Goal: Task Accomplishment & Management: Complete application form

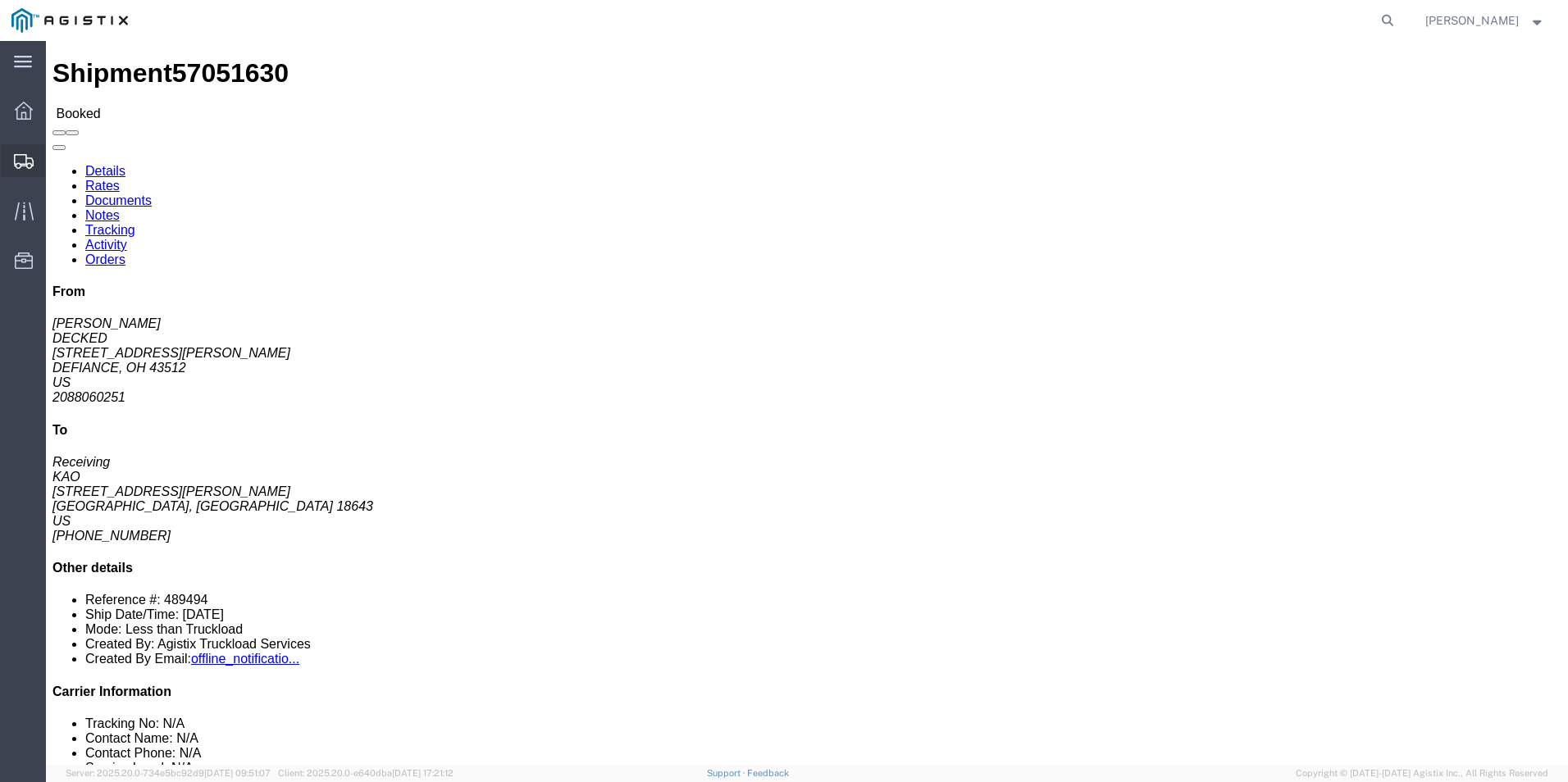
click at [16, 164] on icon at bounding box center [23, 162] width 19 height 15
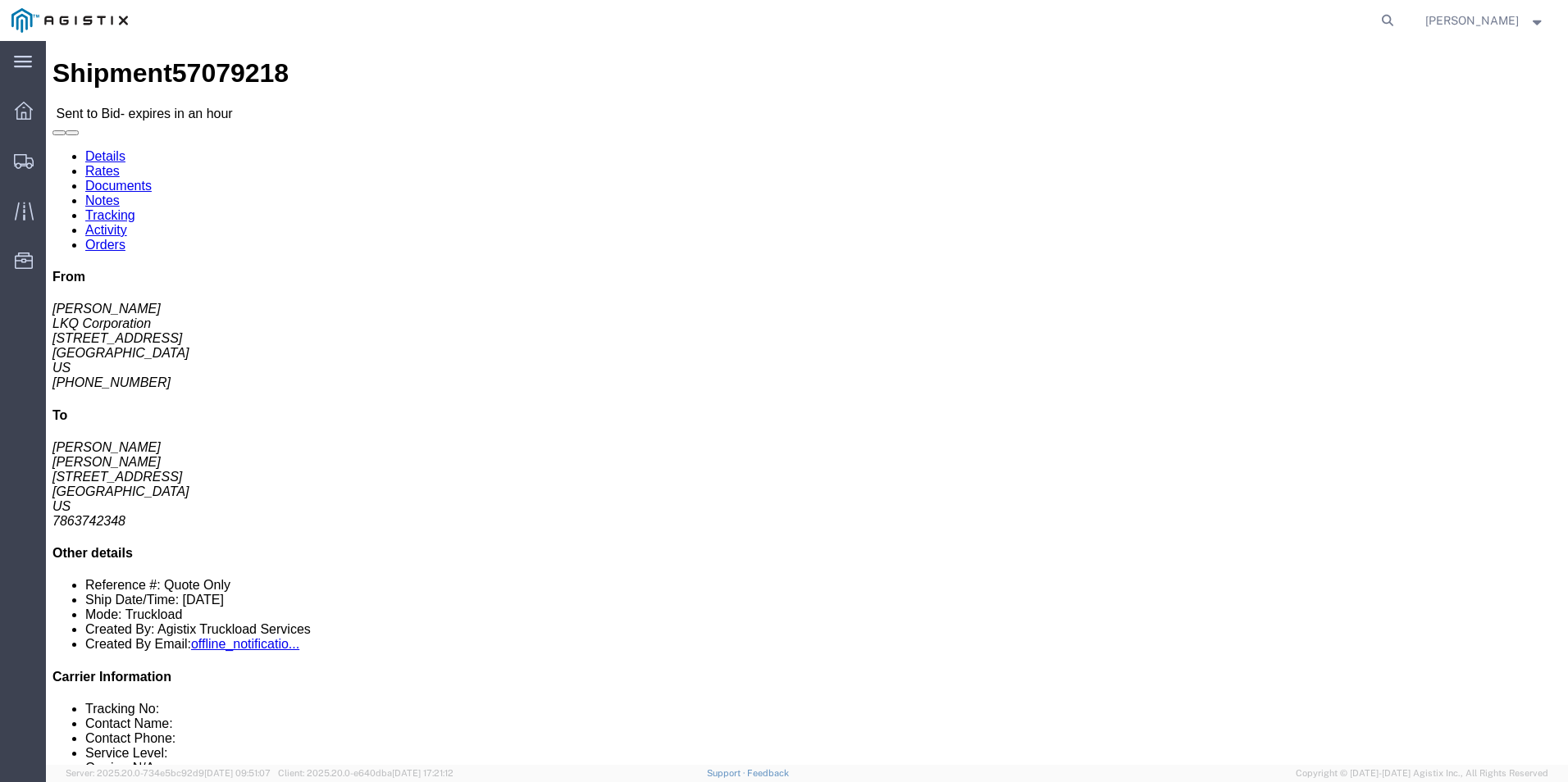
click link "Enter / Modify Bid"
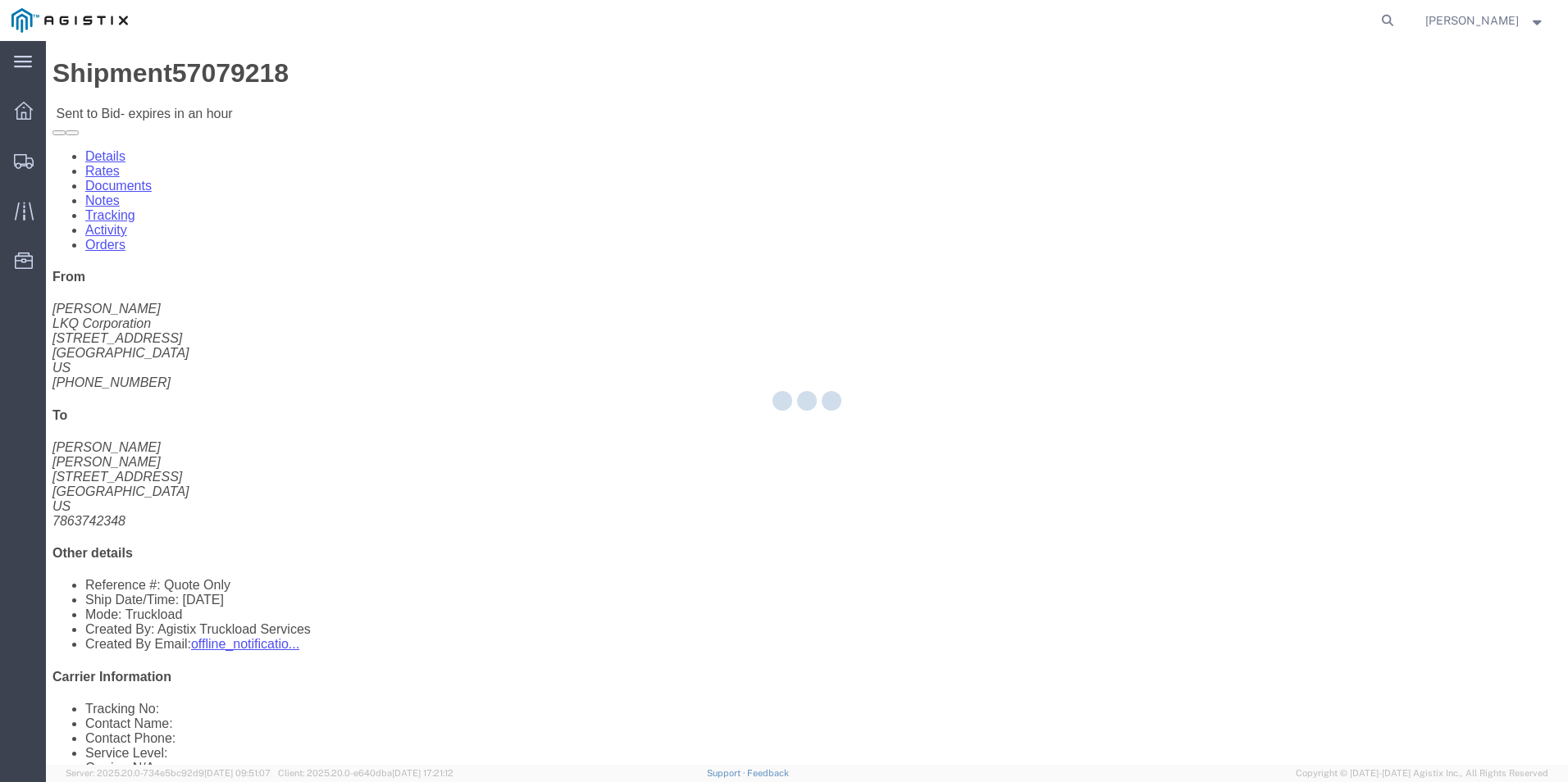
select select "18393"
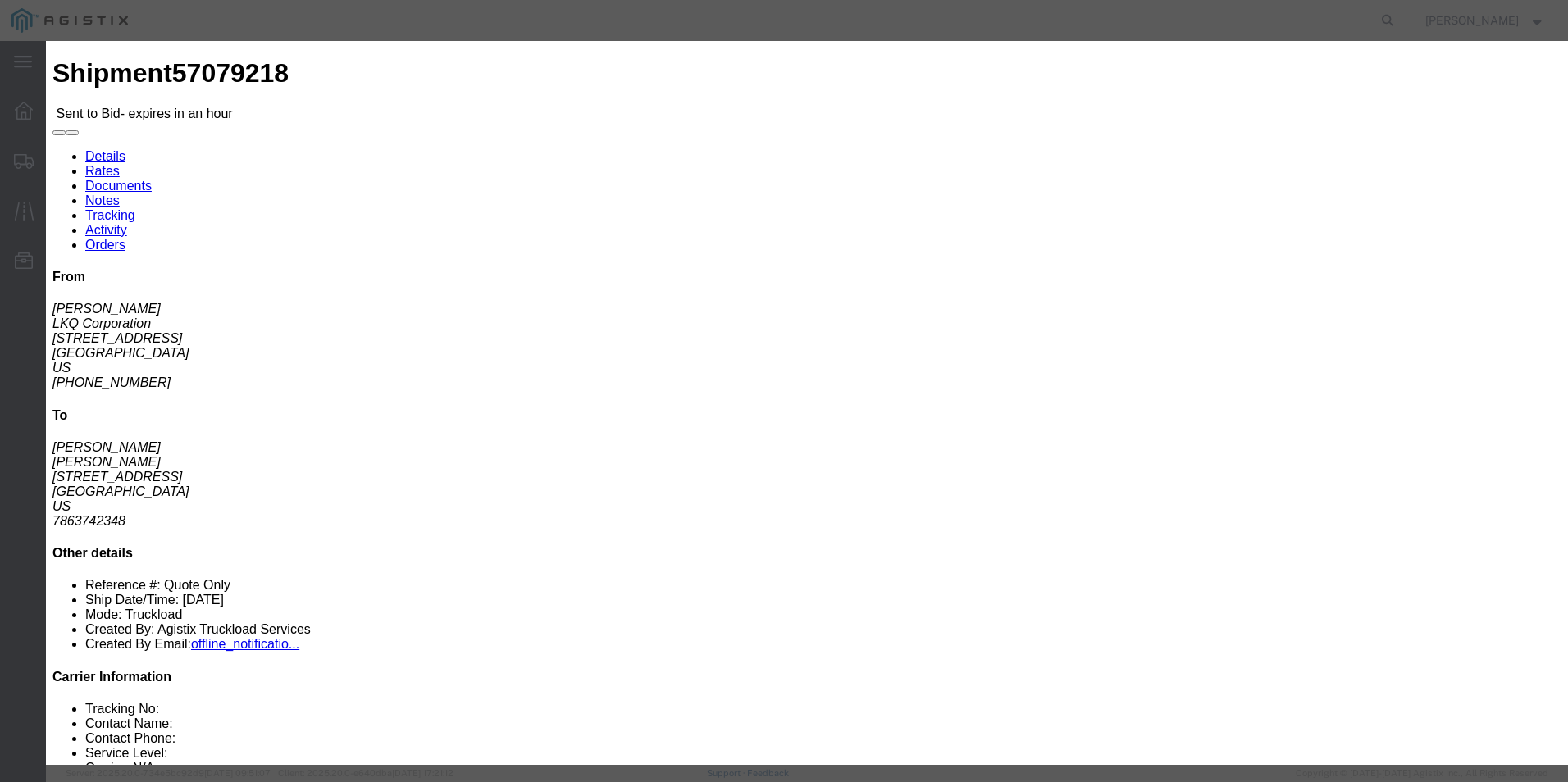
click select "Select Guaranteed Next Day Rail TL Standard 3 - 5 Day"
click h3 "Enter Bid"
click icon "button"
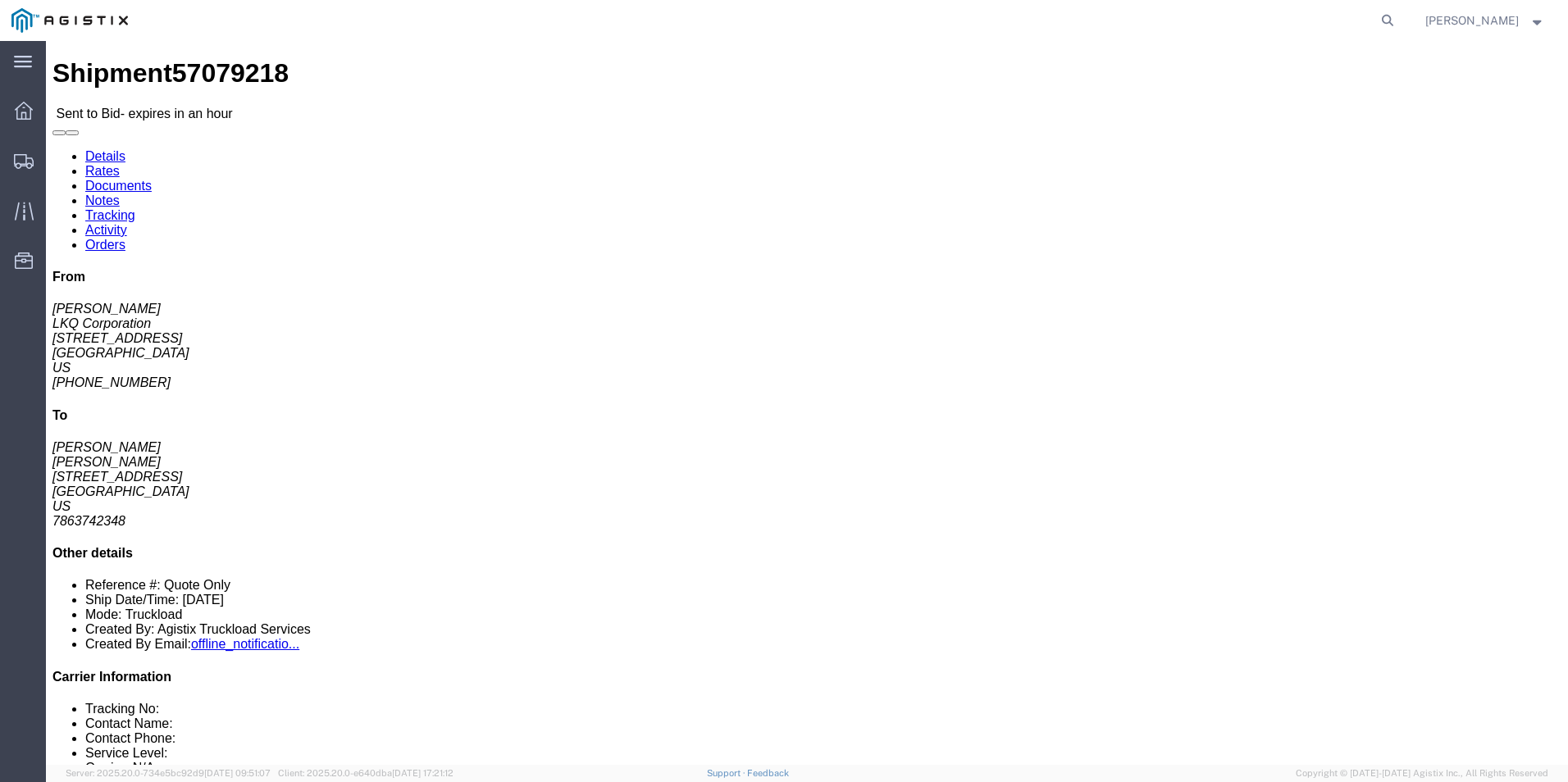
click link "Enter / Modify Bid"
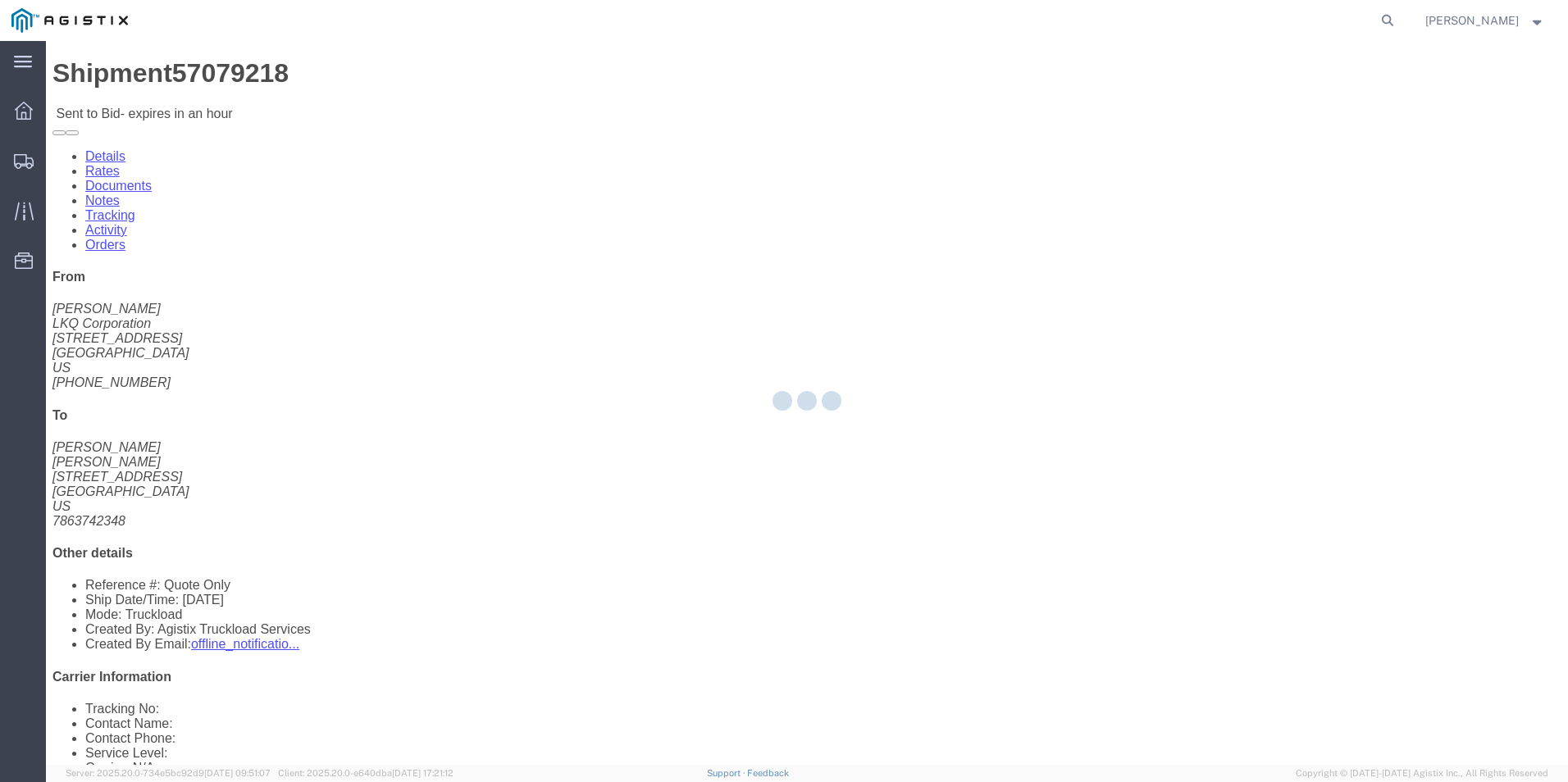
select select "18393"
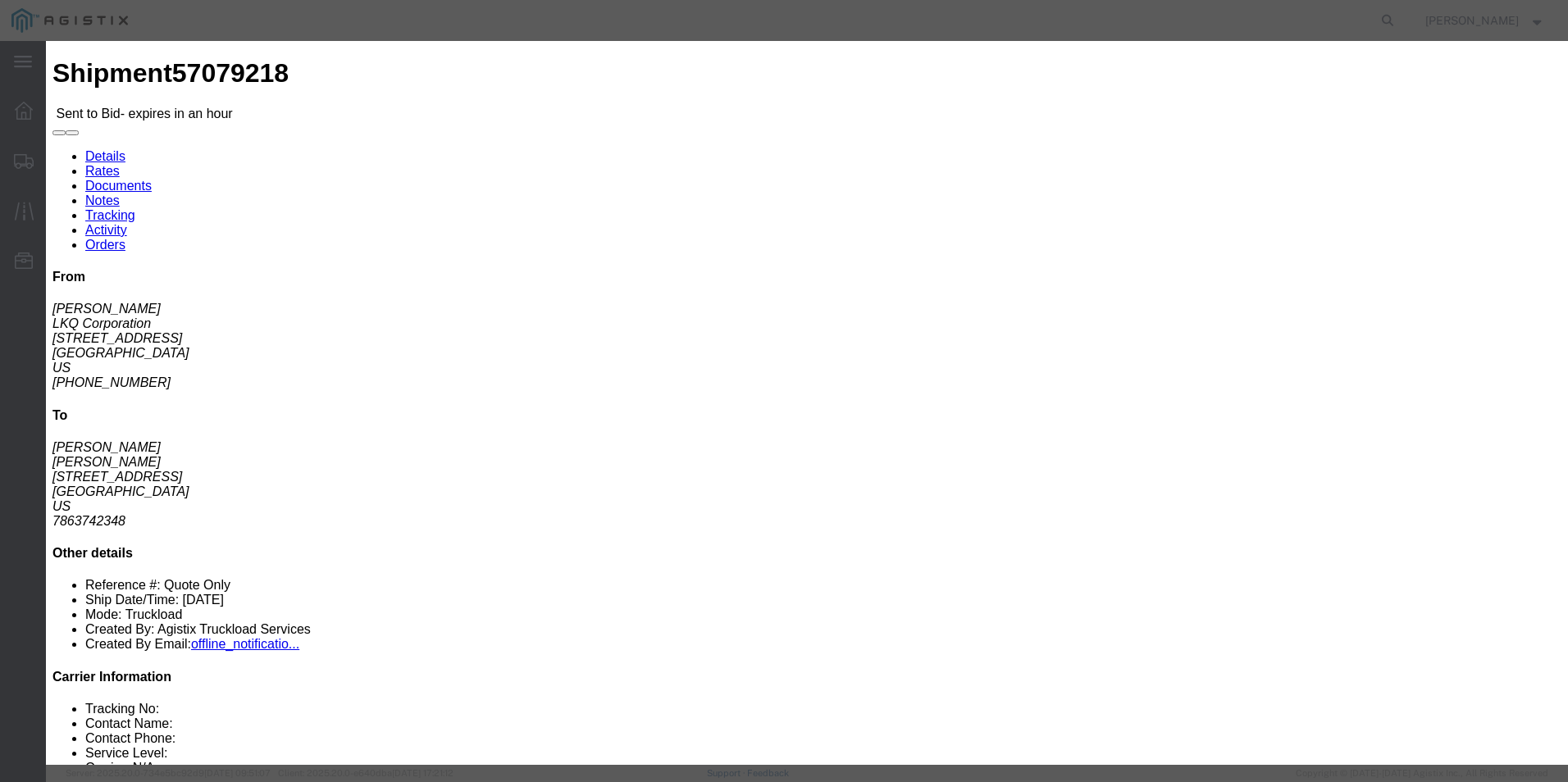
click select "Select Guaranteed Next Day Rail TL Standard 3 - 5 Day"
select select "38971"
click select "Select Guaranteed Next Day Rail TL Standard 3 - 5 Day"
click input "text"
type input "ITS BID"
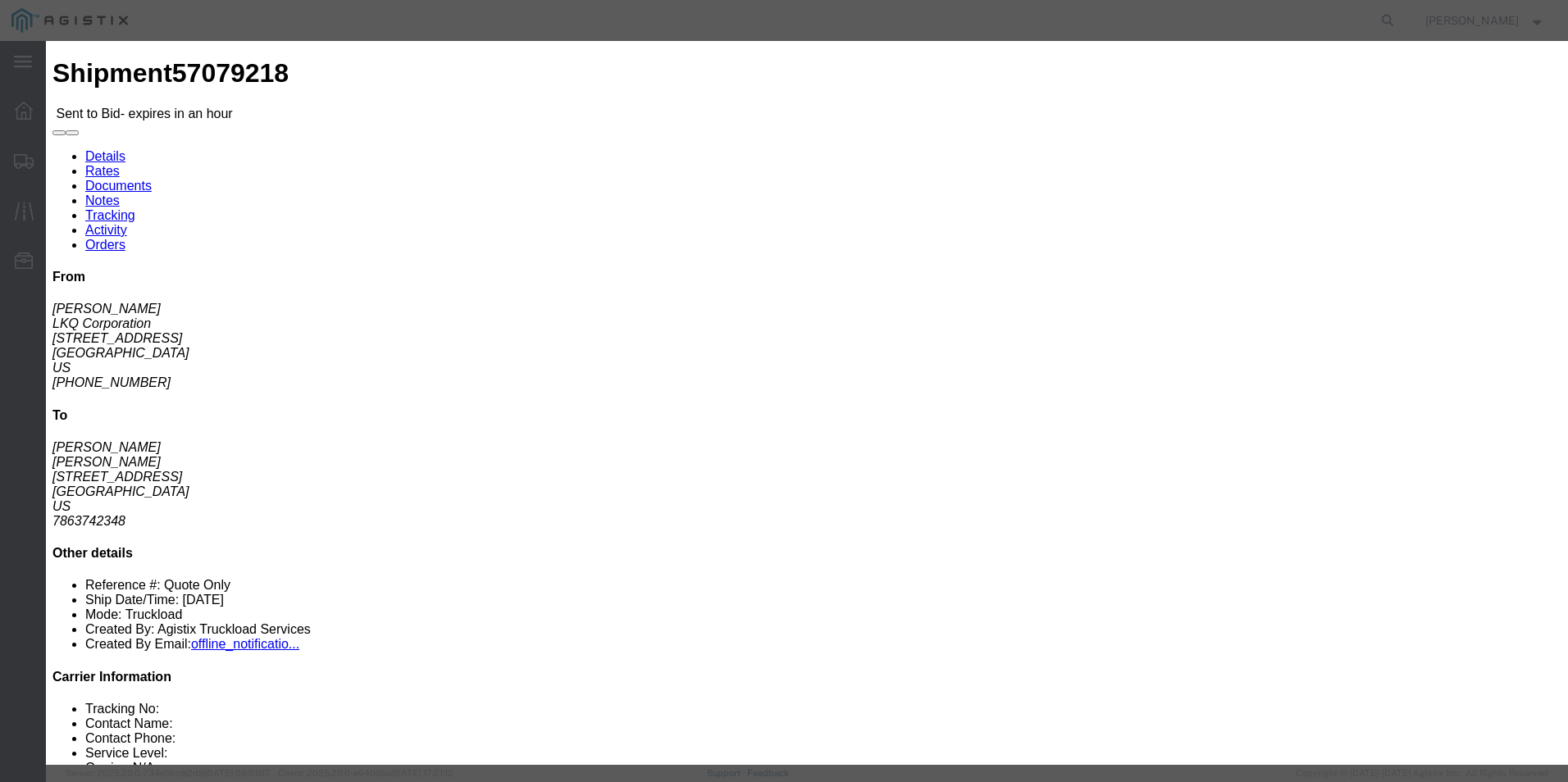
click select "Select Air Less than Truckload Multi-Leg Ocean Freight Rail Small Parcel Truckl…"
select select "TL"
click select "Select Air Less than Truckload Multi-Leg Ocean Freight Rail Small Parcel Truckl…"
click input "0.01"
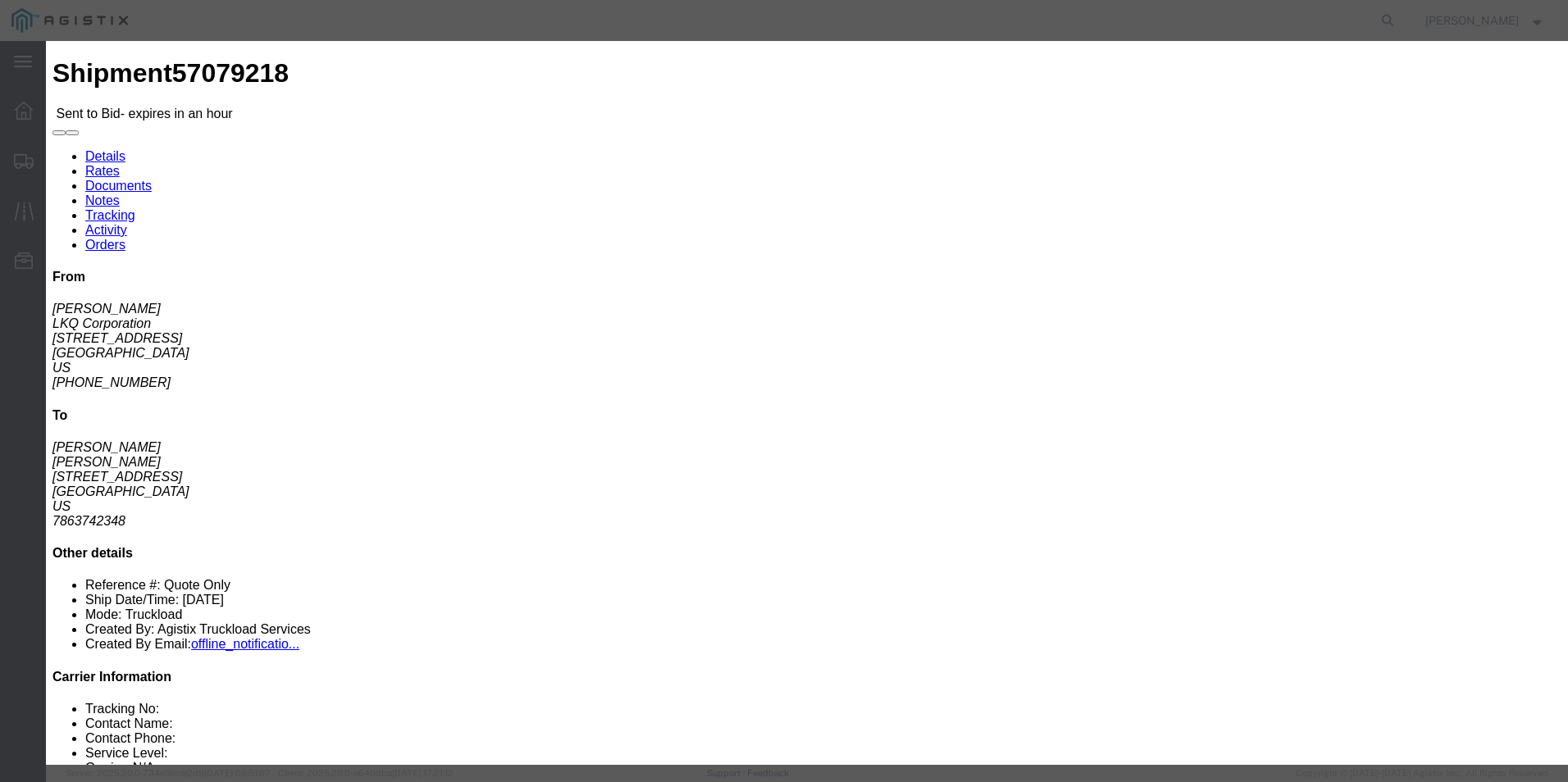
click input "0.01"
type input "2107"
click button "Submit"
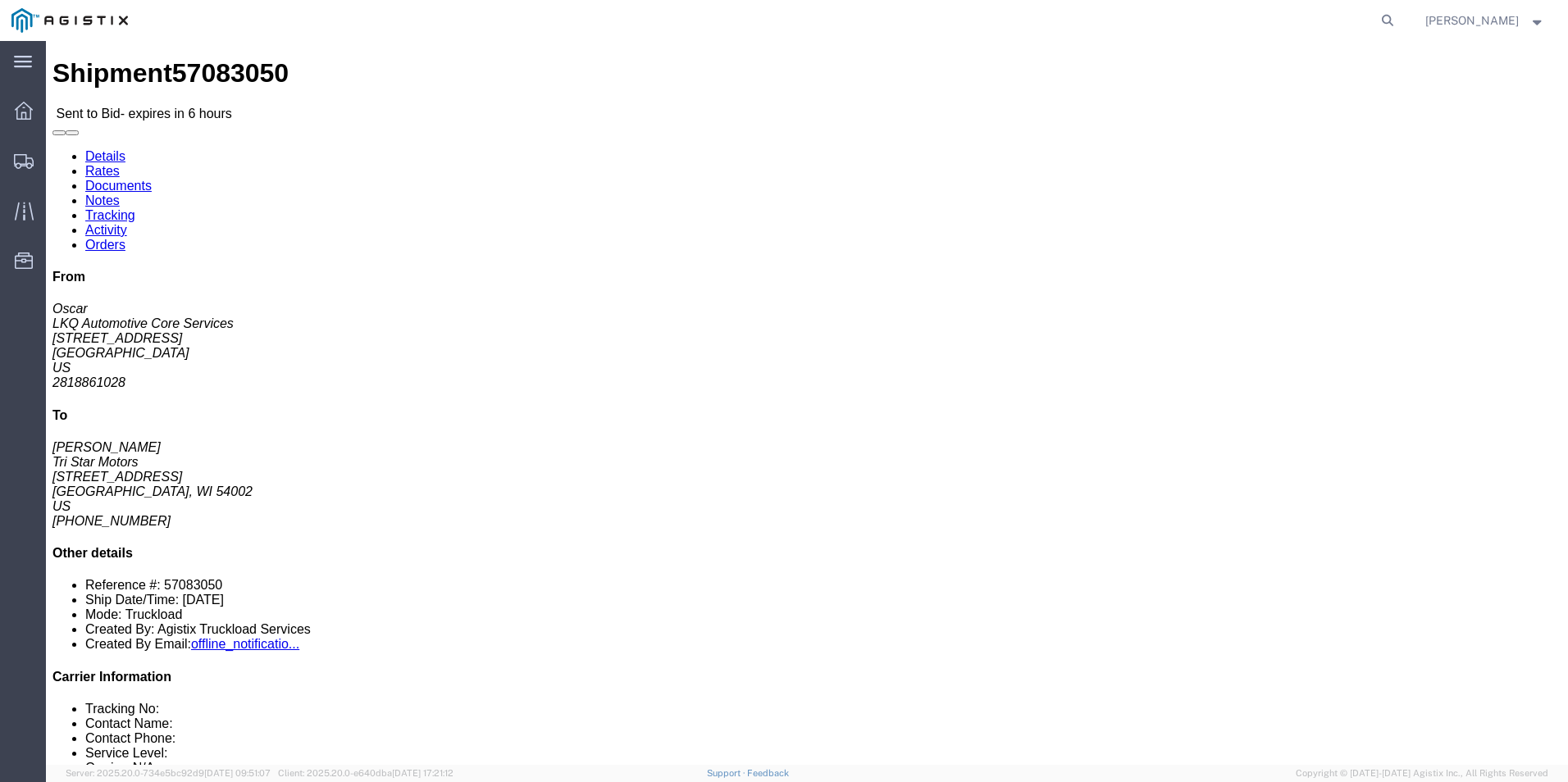
click link "Enter / Modify Bid"
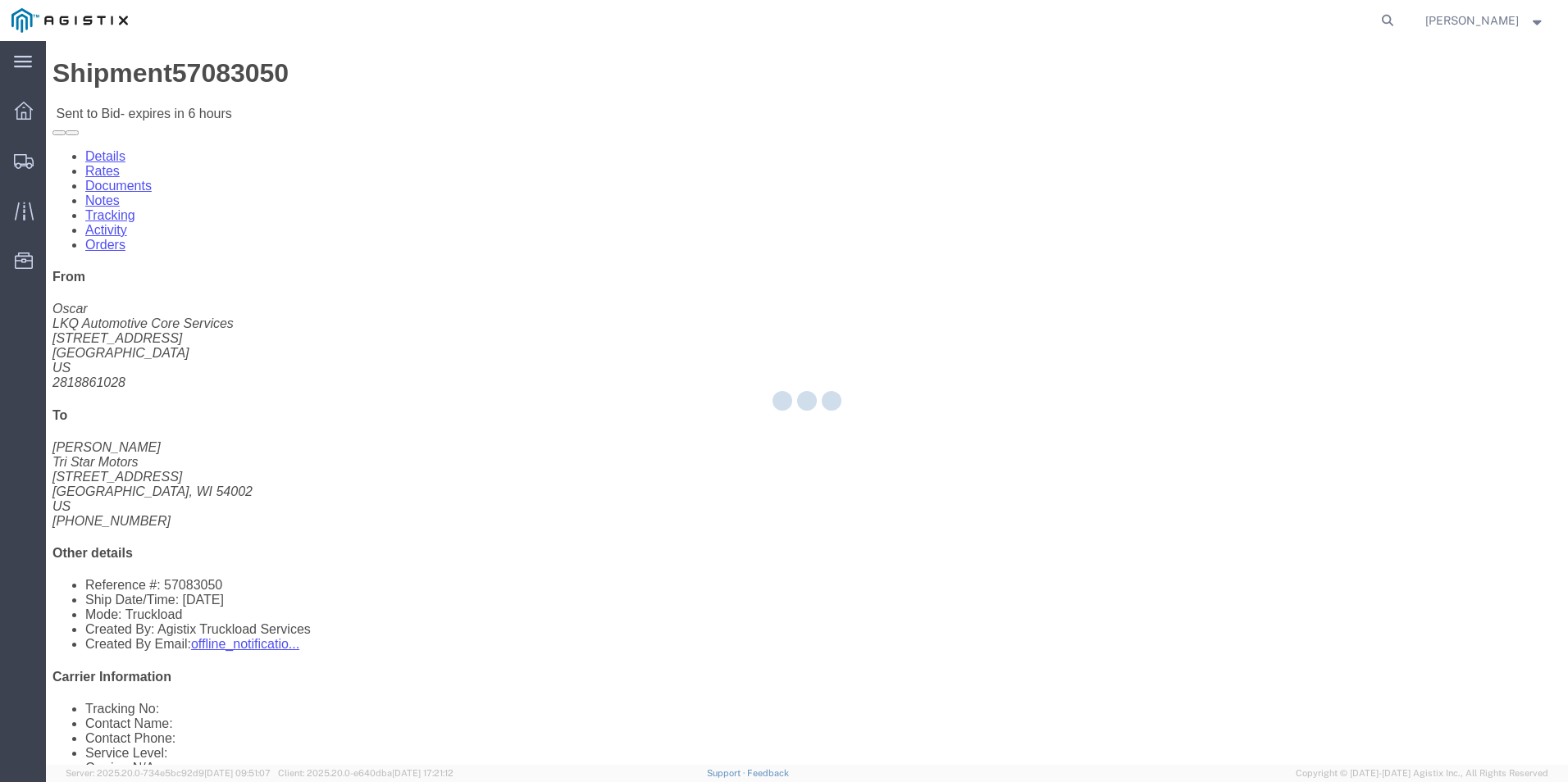
select select "18393"
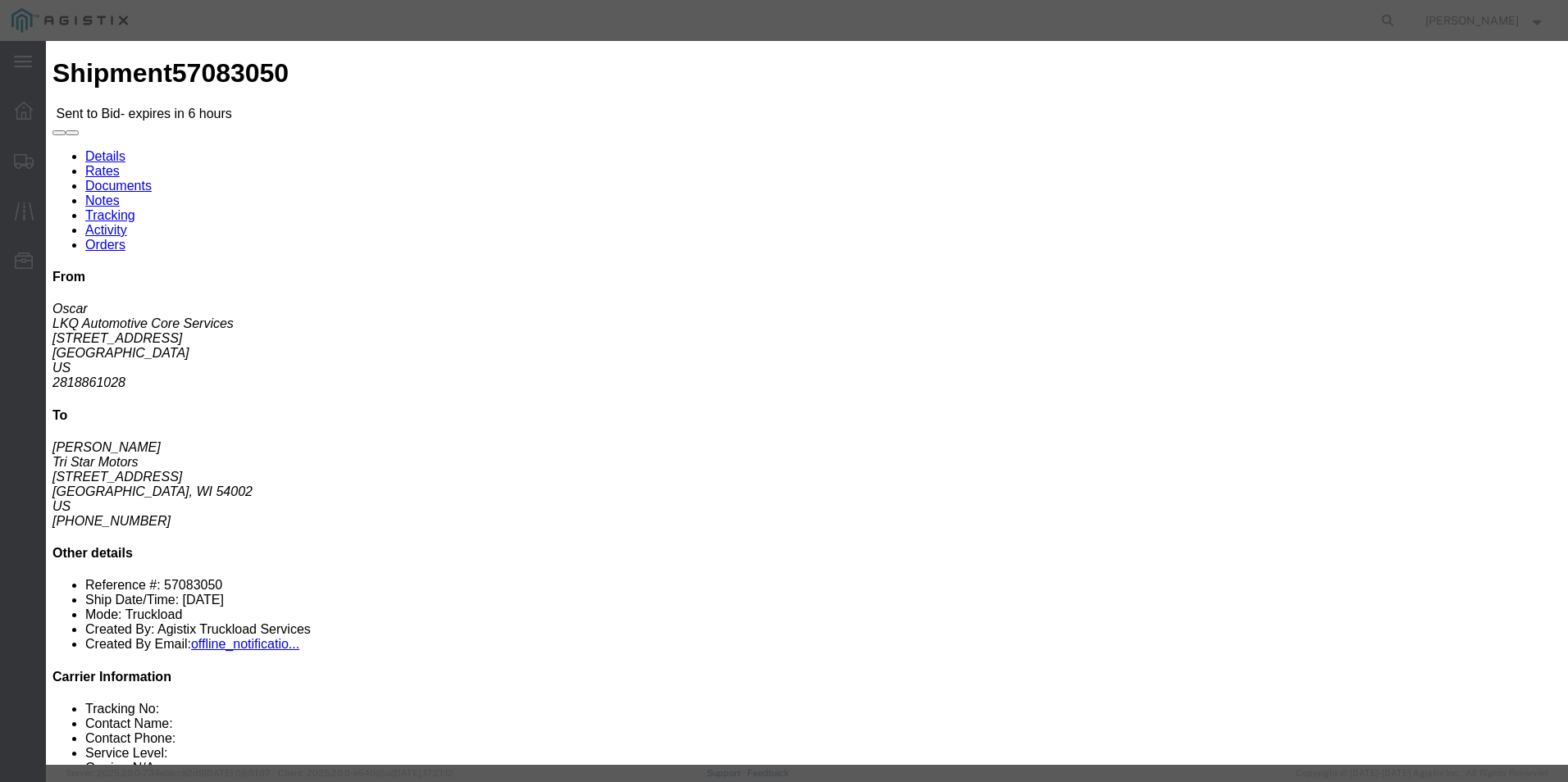
click h3 "Enter Bid"
click icon "button"
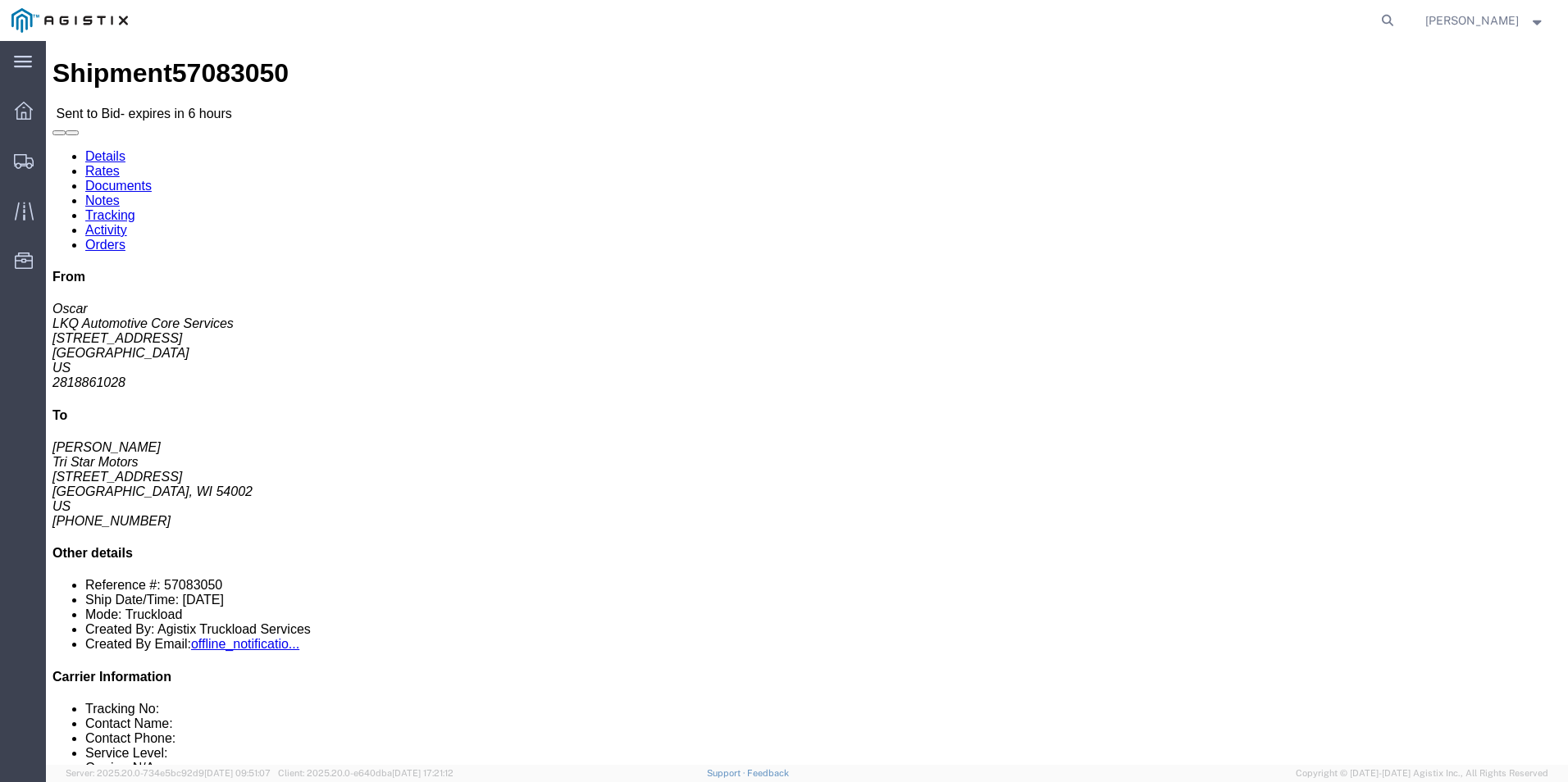
click link "Rates"
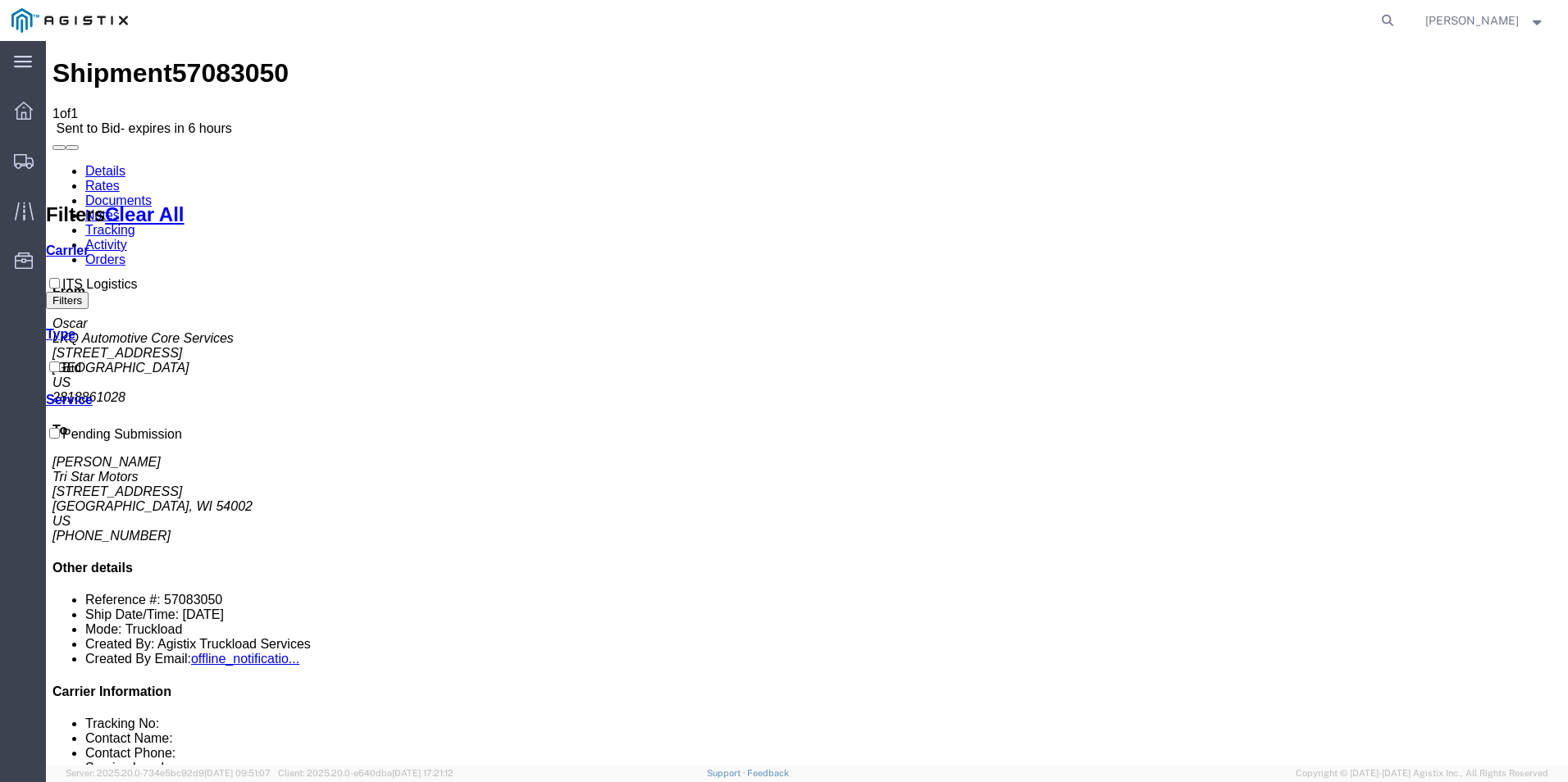
click at [110, 164] on link "Details" at bounding box center [106, 170] width 40 height 14
click link "Enter / Modify Bid"
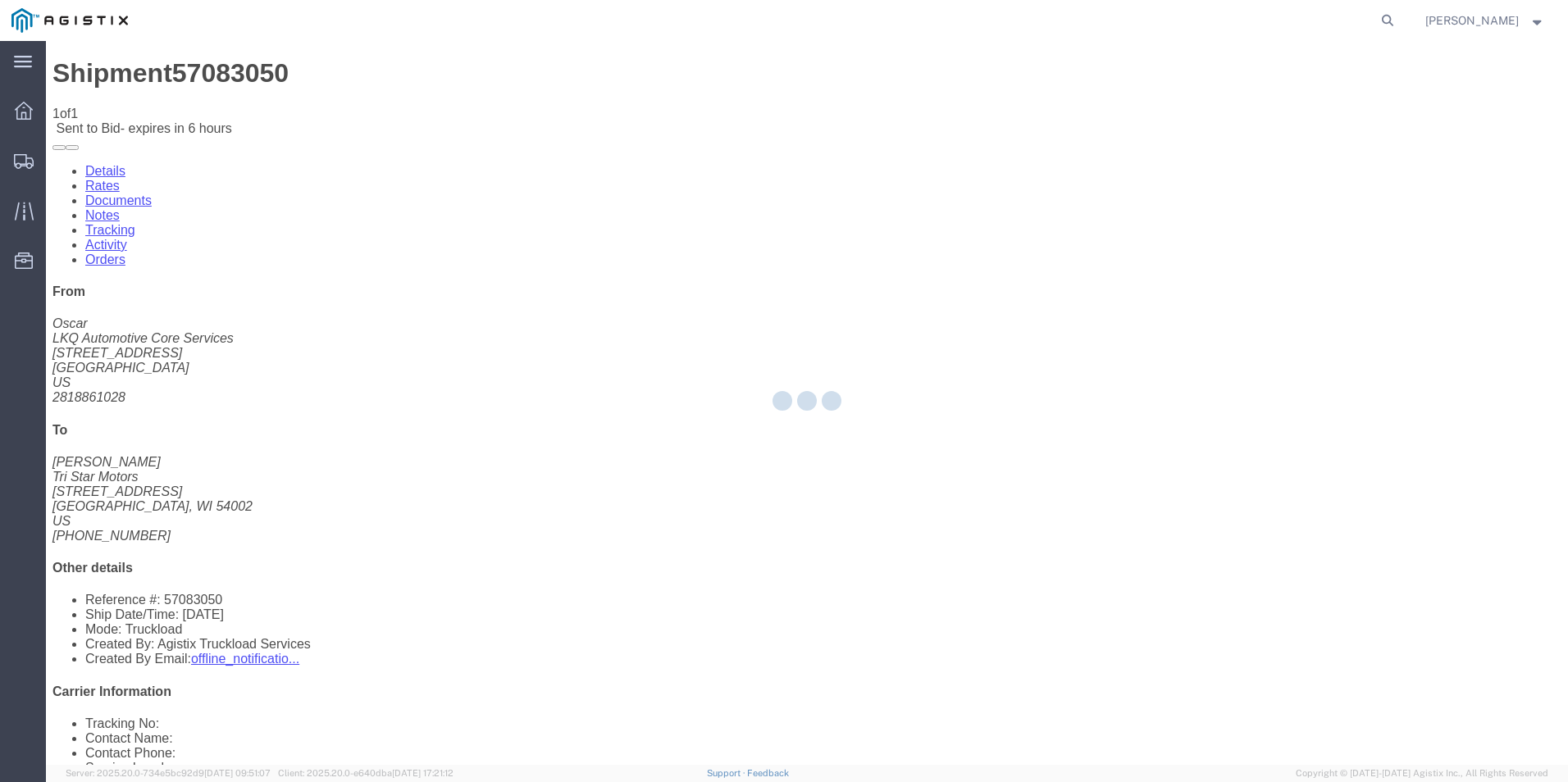
select select "18393"
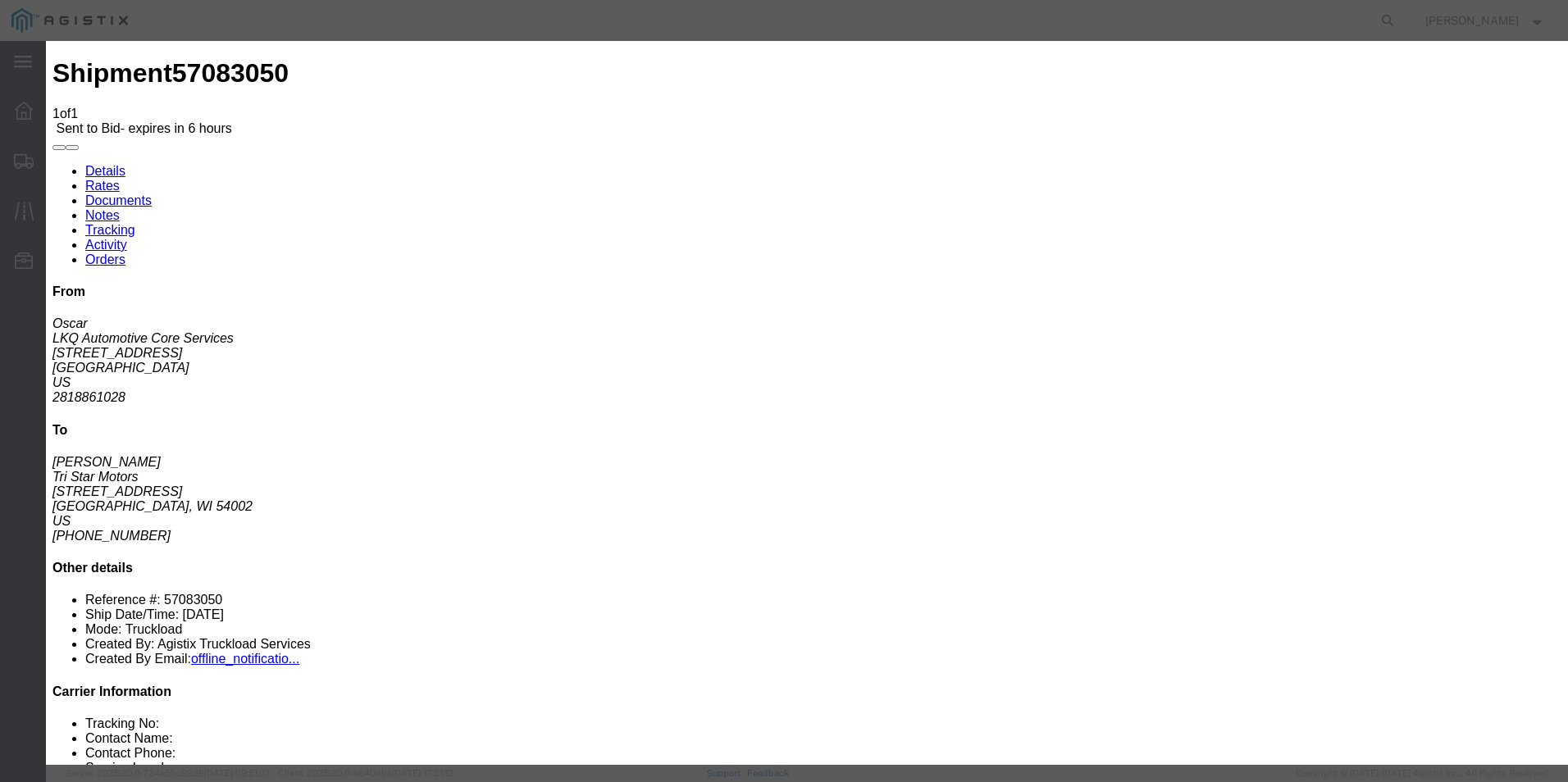
click select "Select Guaranteed Next Day Rail TL Standard 3 - 5 Day"
click h3 "Enter Bid"
click icon "button"
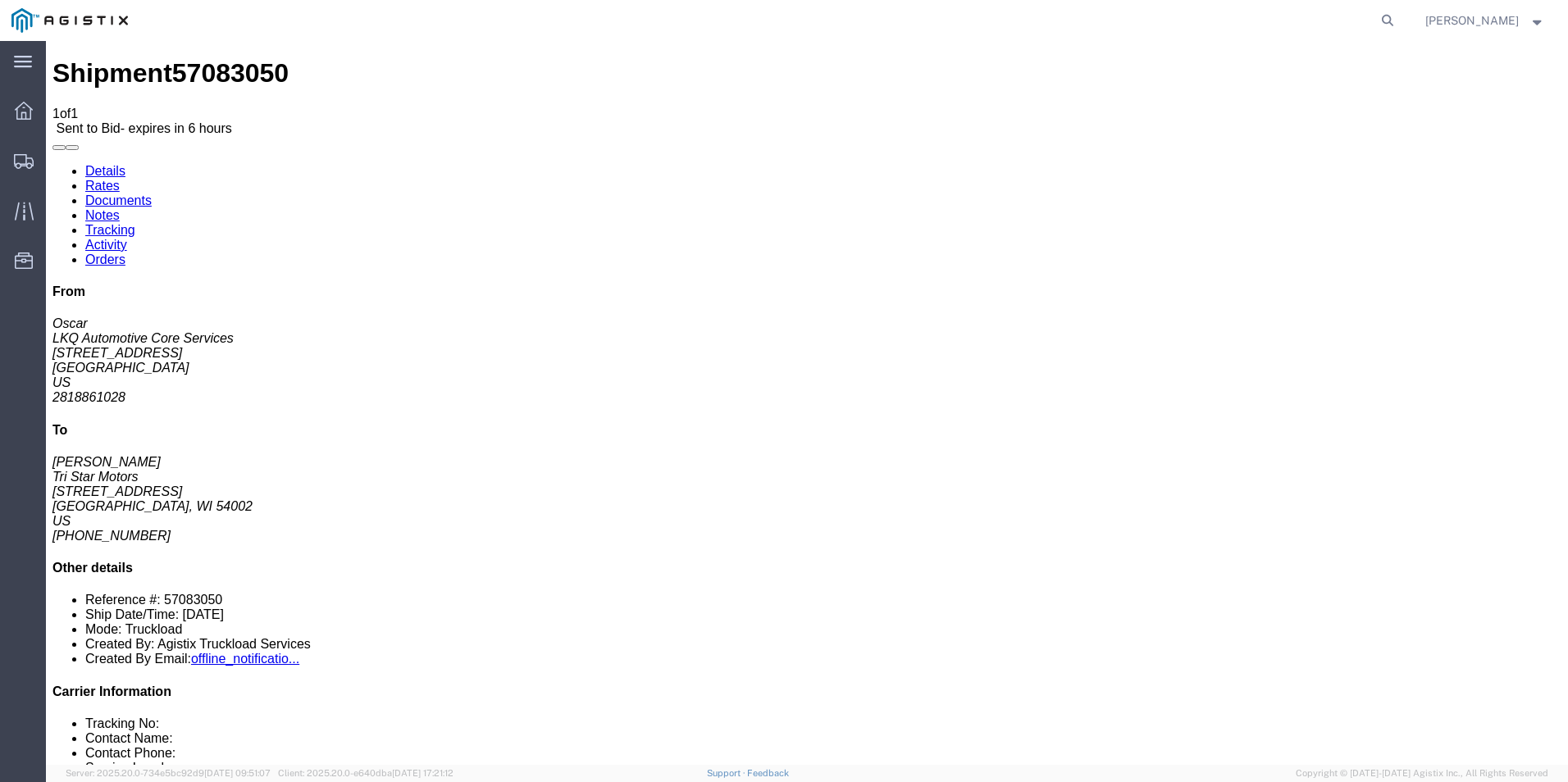
click link "Enter / Modify Bid"
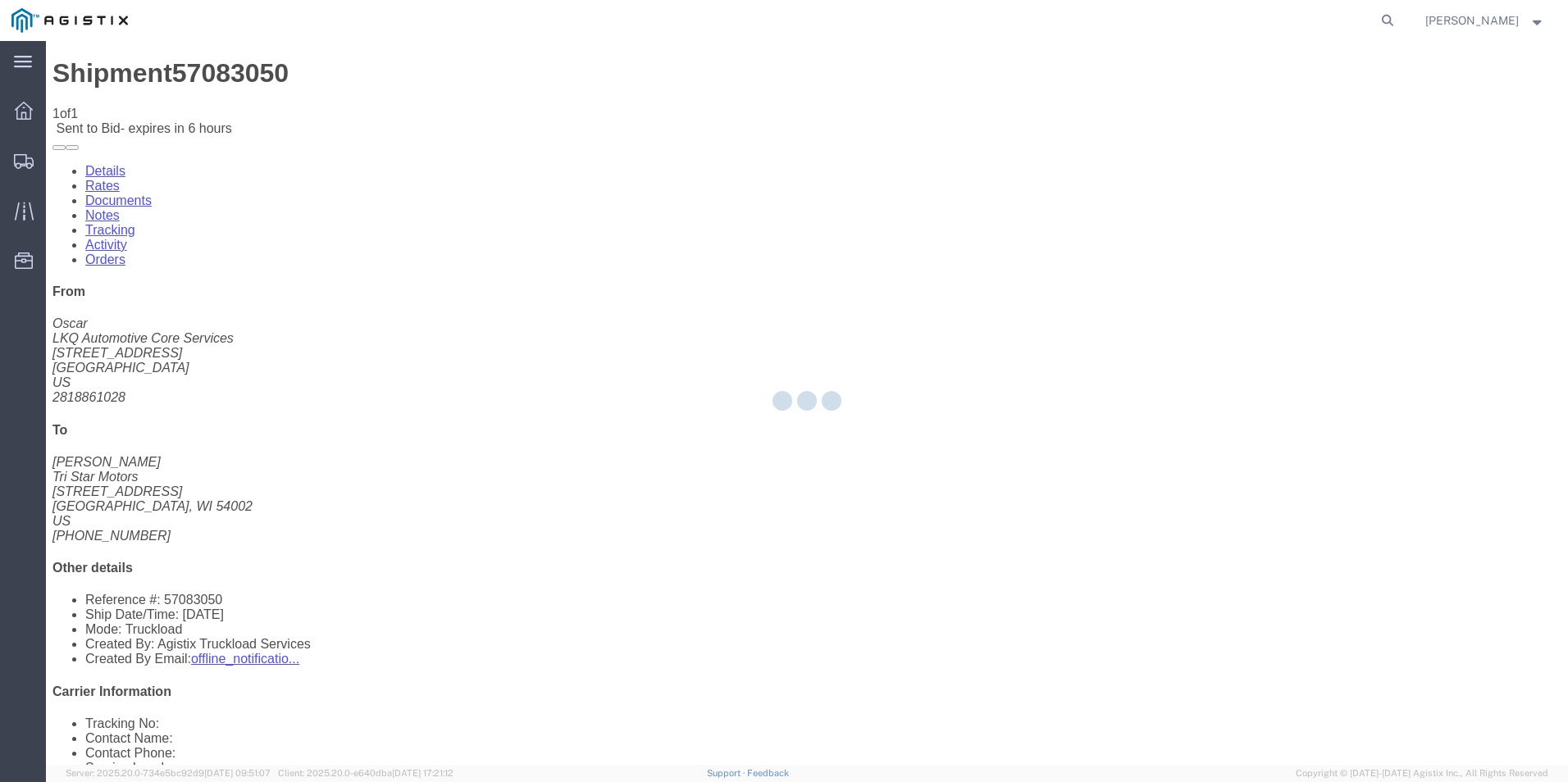
select select "18393"
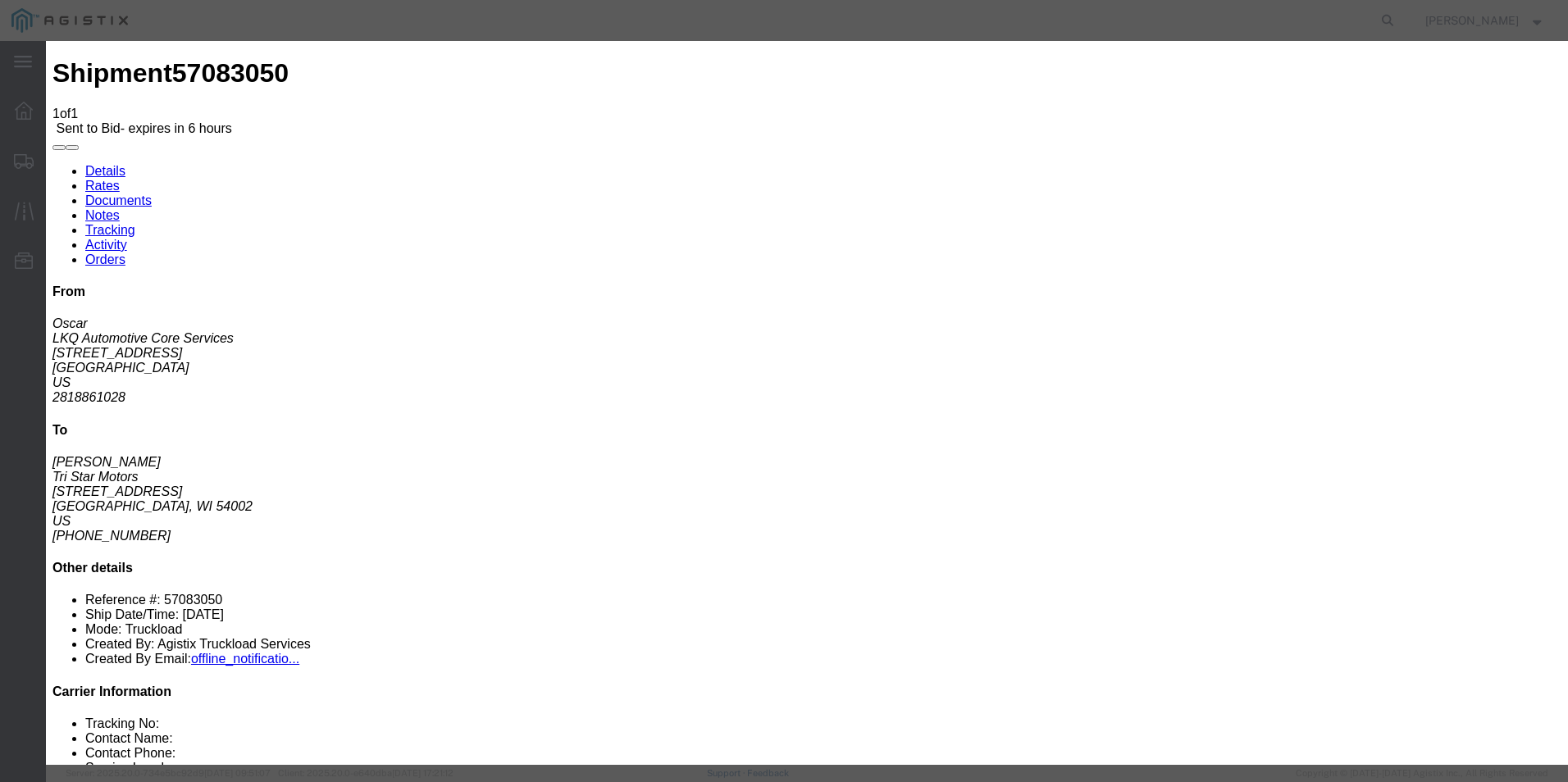
click select "Select Guaranteed Next Day Rail TL Standard 3 - 5 Day"
select select "35343"
click select "Select Guaranteed Next Day Rail TL Standard 3 - 5 Day"
click select "Select Air Less than Truckload Multi-Leg Ocean Freight Rail Small Parcel Truckl…"
select select "TL"
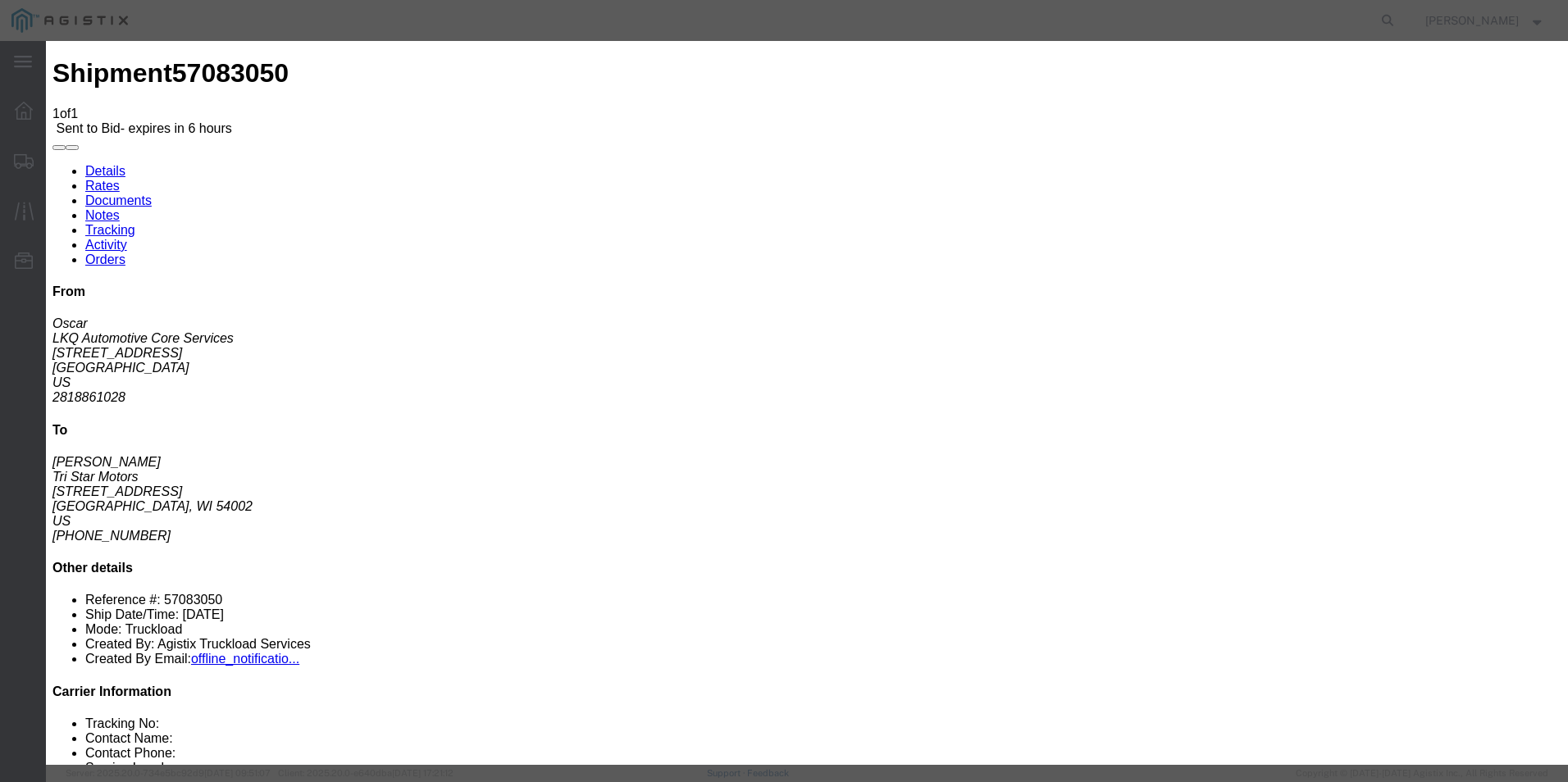
click select "Select Air Less than Truckload Multi-Leg Ocean Freight Rail Small Parcel Truckl…"
click input "text"
type input "ITS BID"
click input "number"
type input "2445"
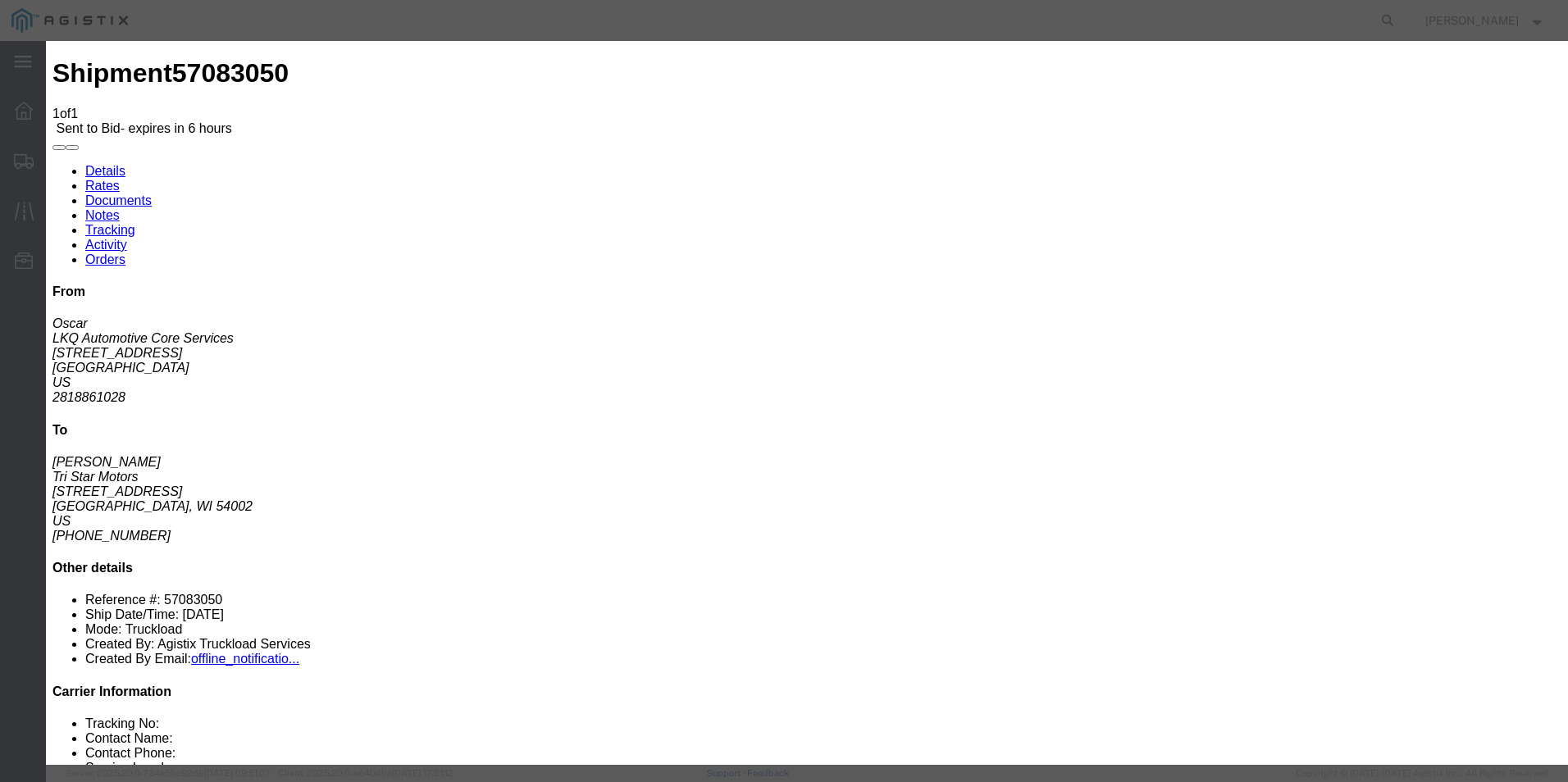
click button "Submit"
